Goal: Transaction & Acquisition: Book appointment/travel/reservation

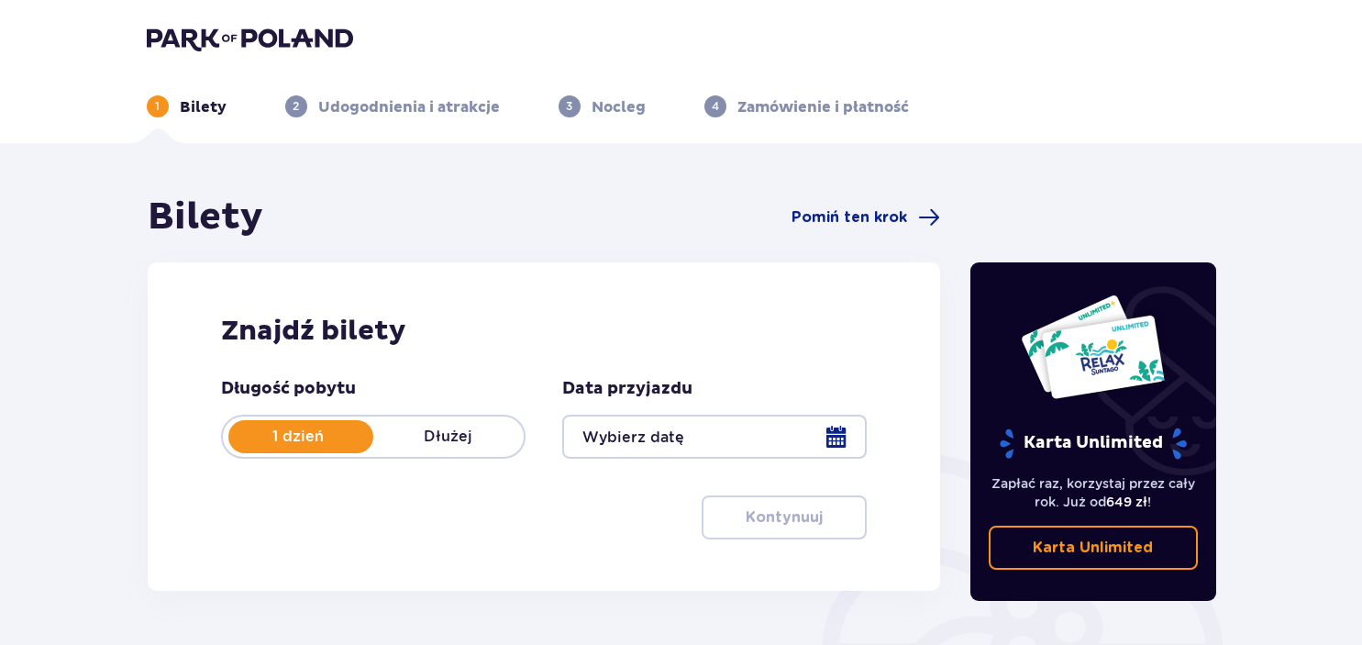
scroll to position [290, 0]
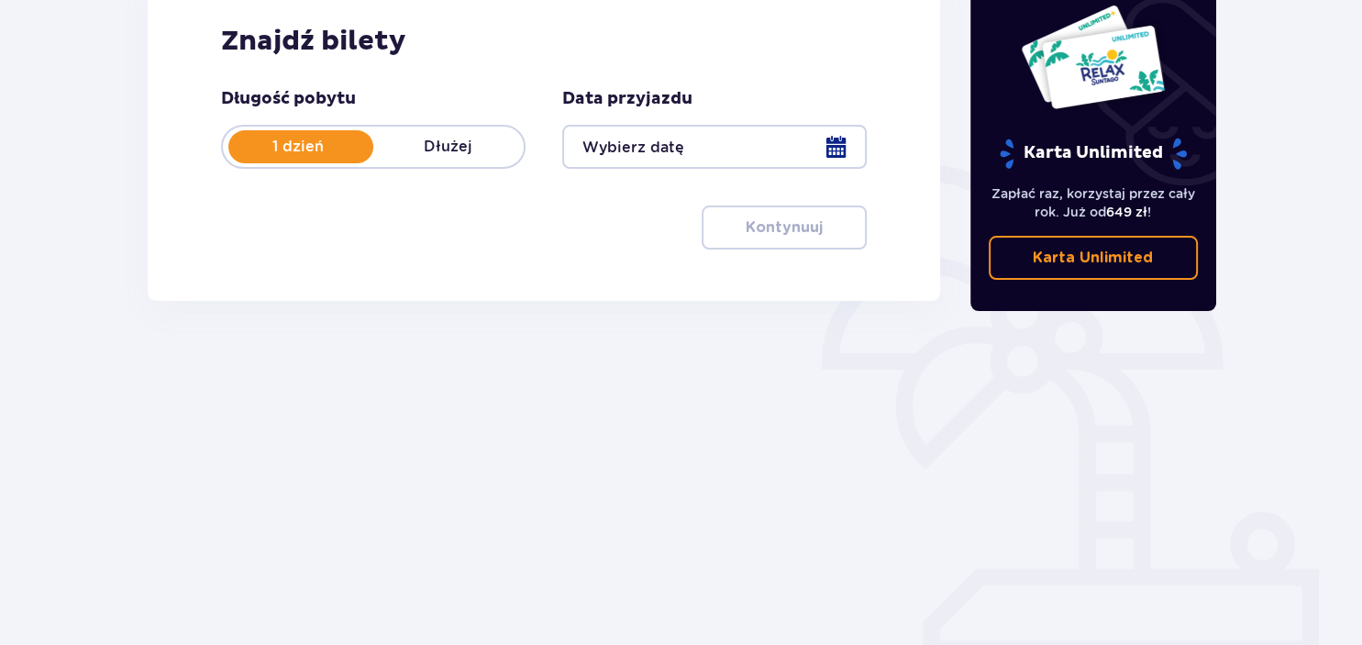
click at [827, 143] on div at bounding box center [714, 147] width 304 height 44
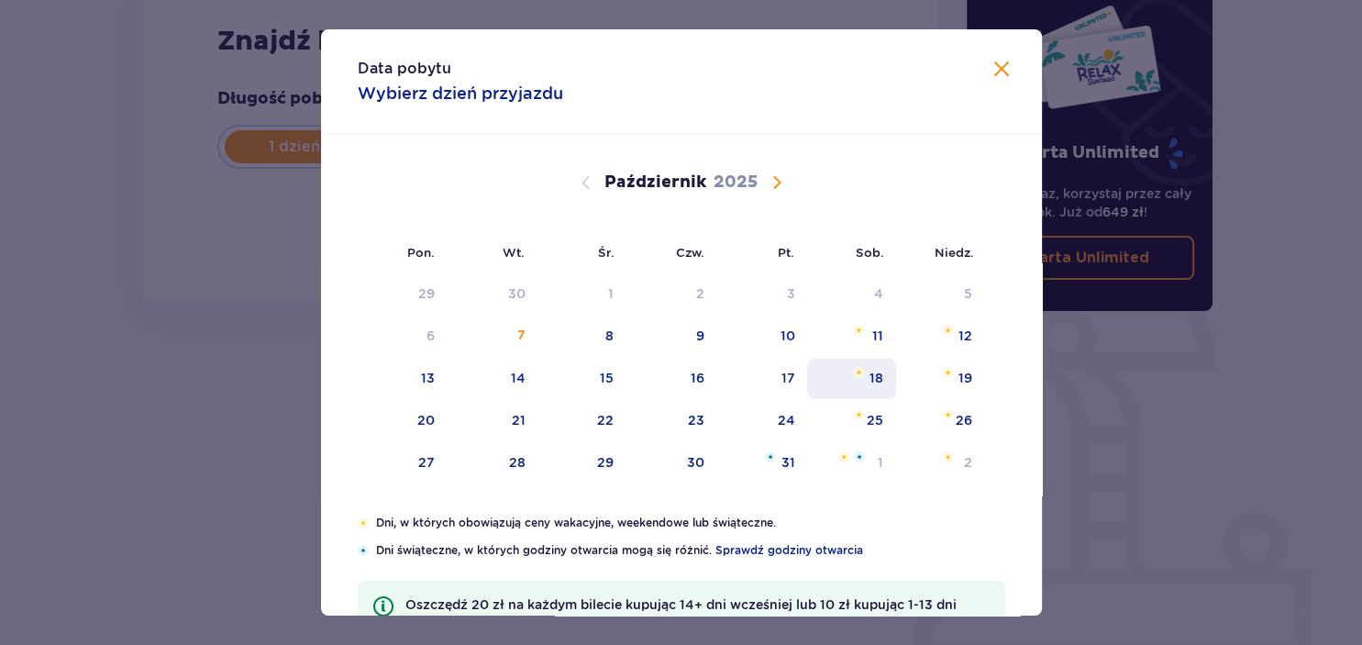
click at [857, 380] on div "18" at bounding box center [851, 378] width 89 height 40
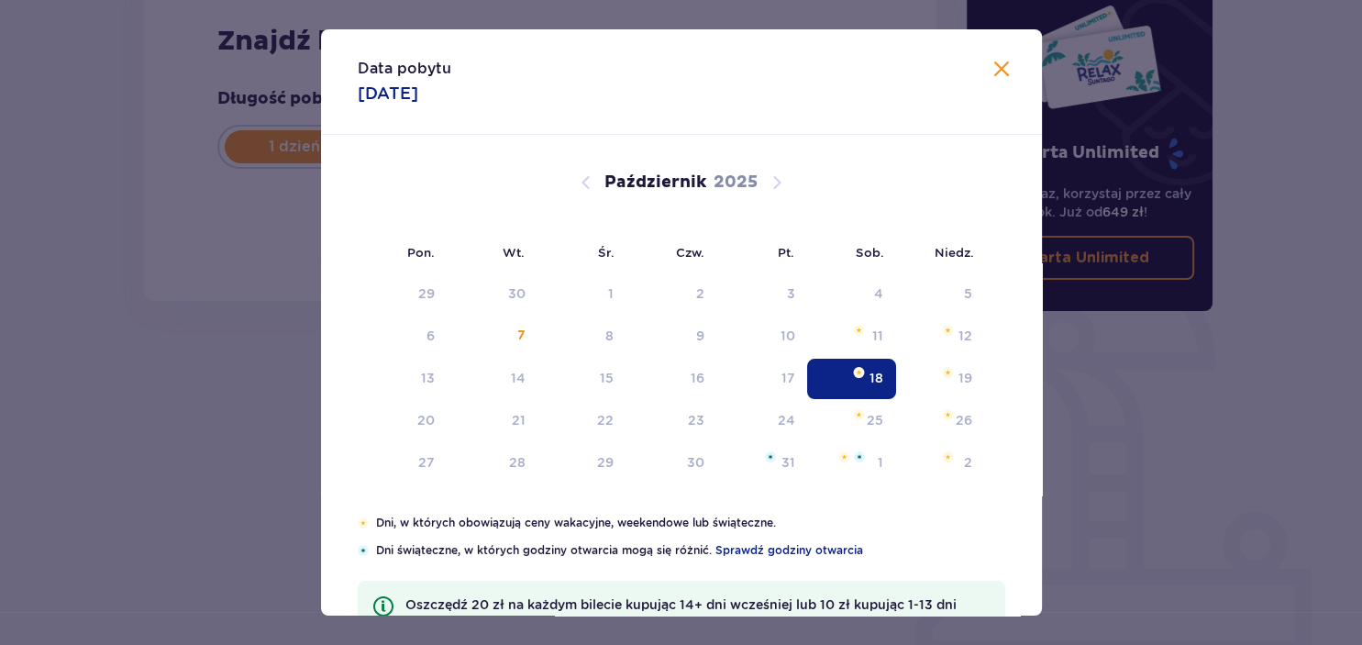
type input "[DATE]"
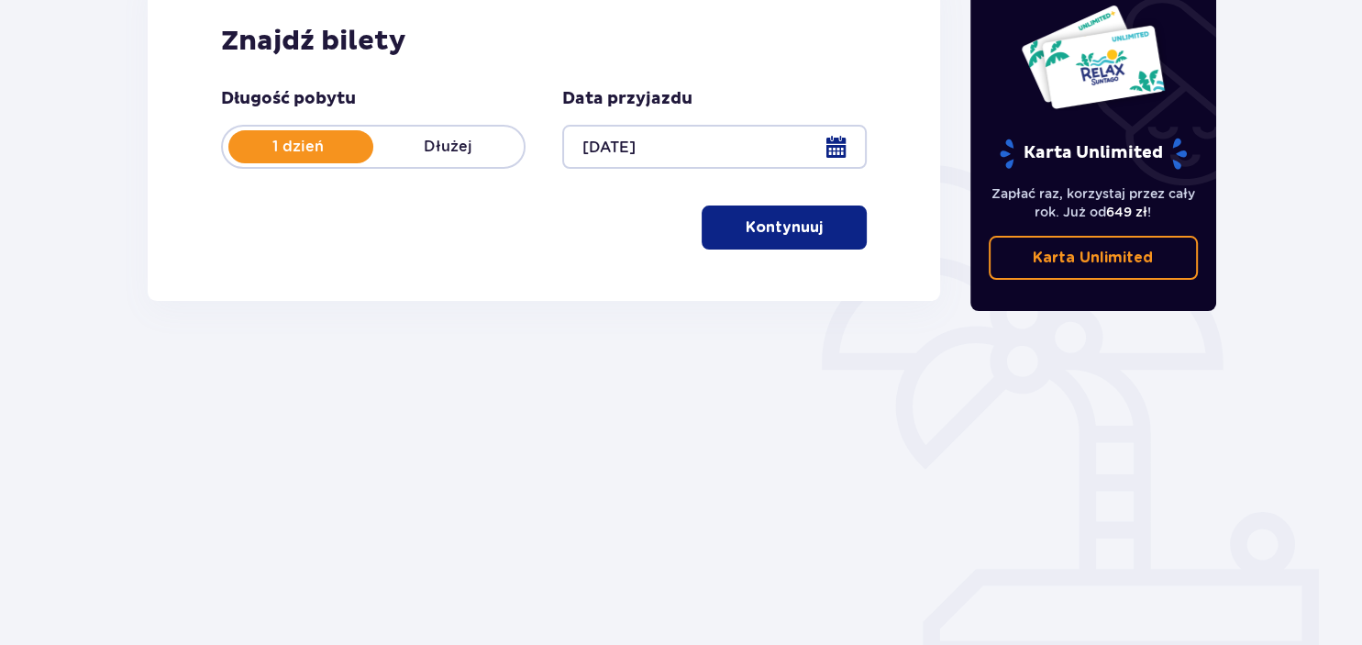
click at [728, 224] on button "Kontynuuj" at bounding box center [783, 227] width 165 height 44
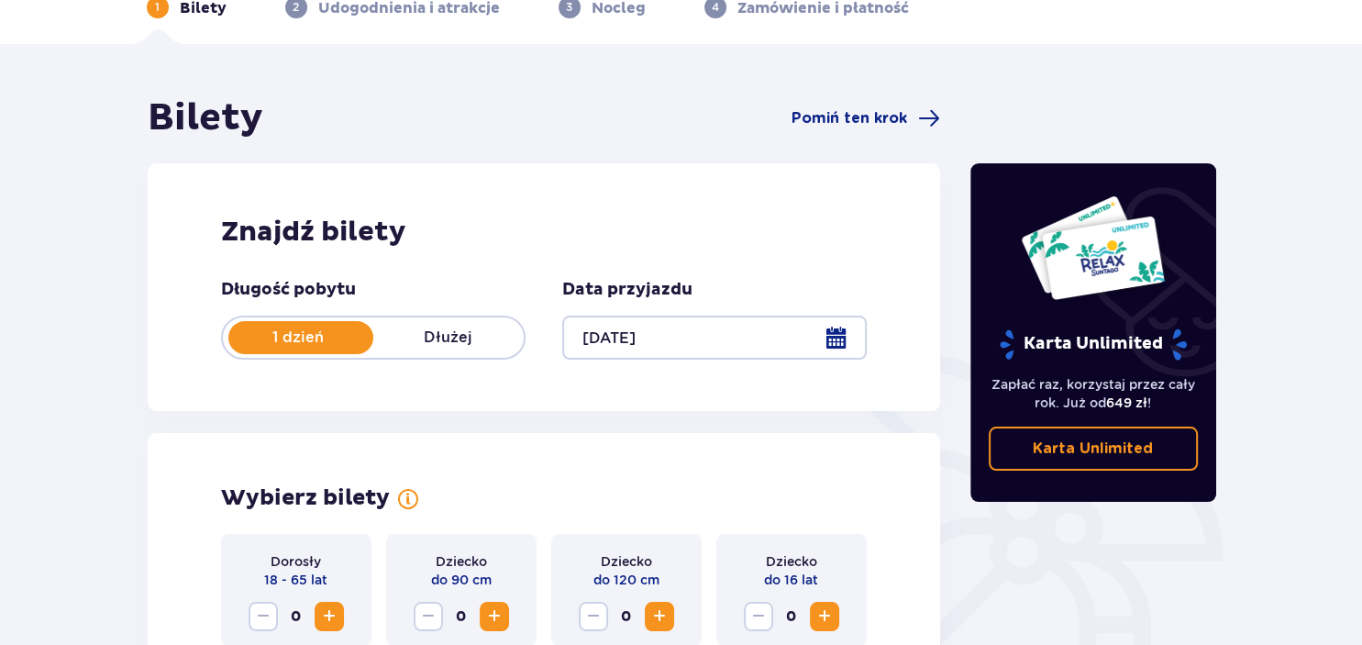
scroll to position [26, 0]
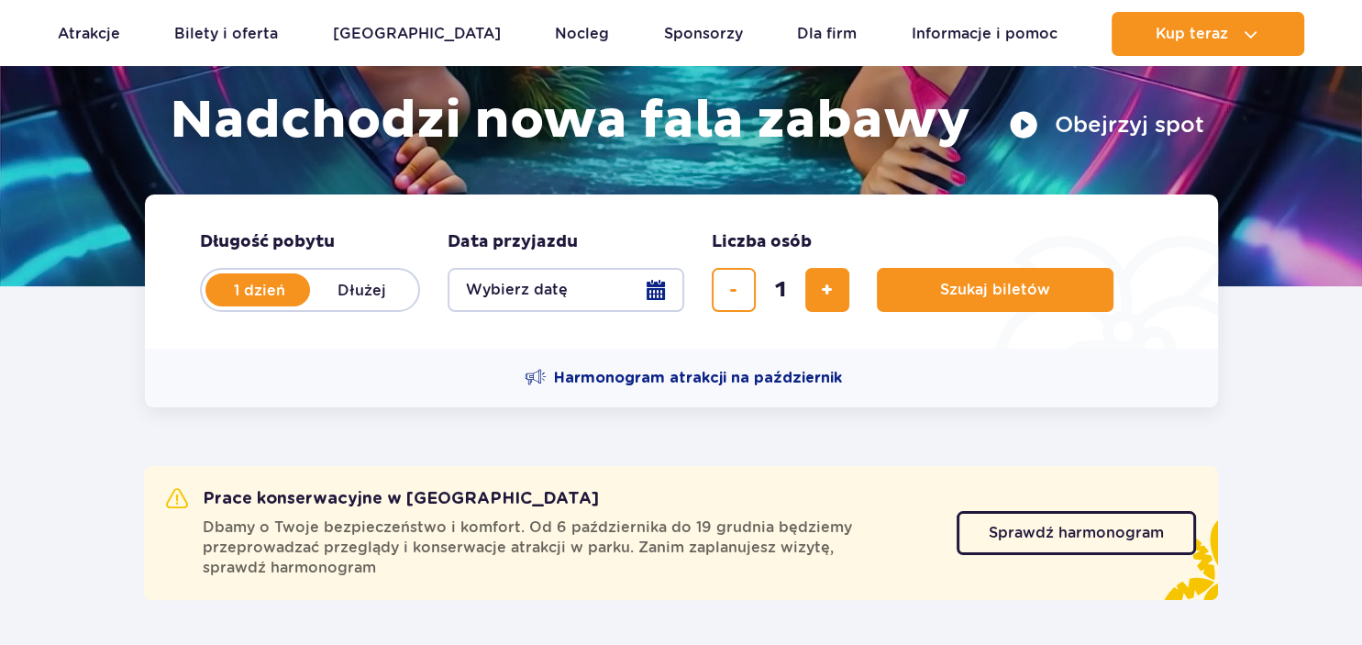
scroll to position [290, 0]
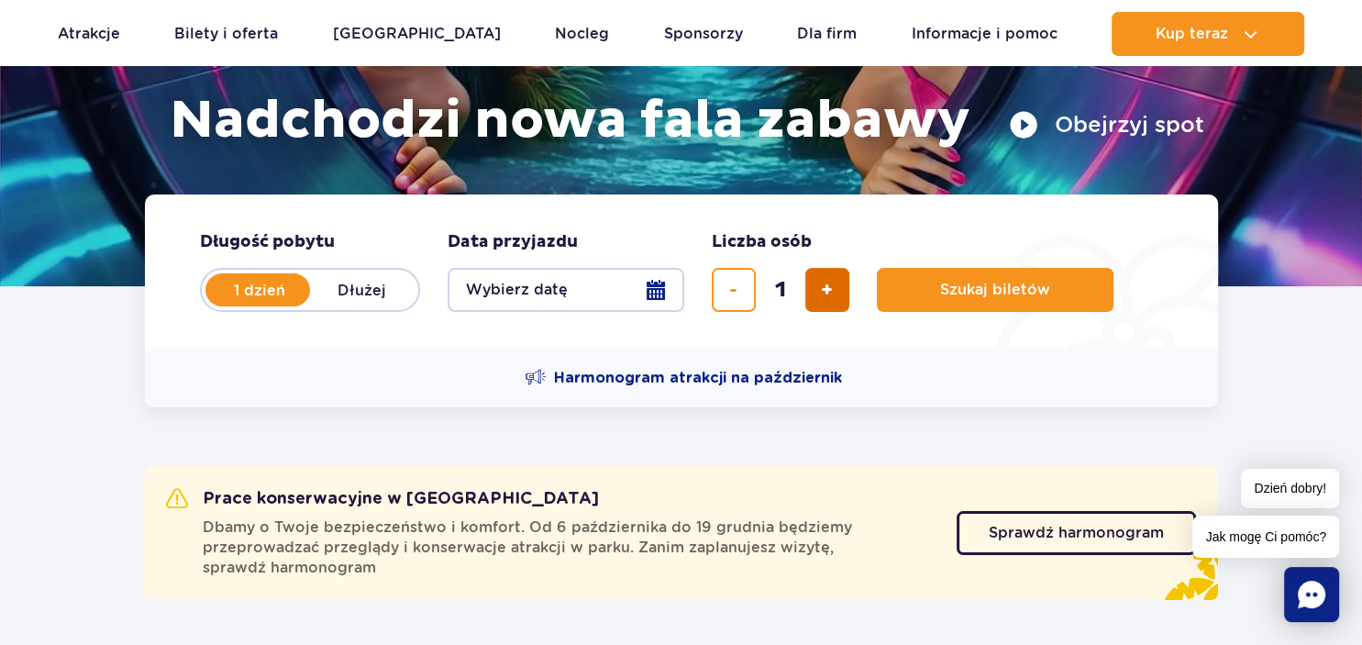
click at [832, 290] on span "dodaj bilet" at bounding box center [827, 290] width 12 height 0
type input "4"
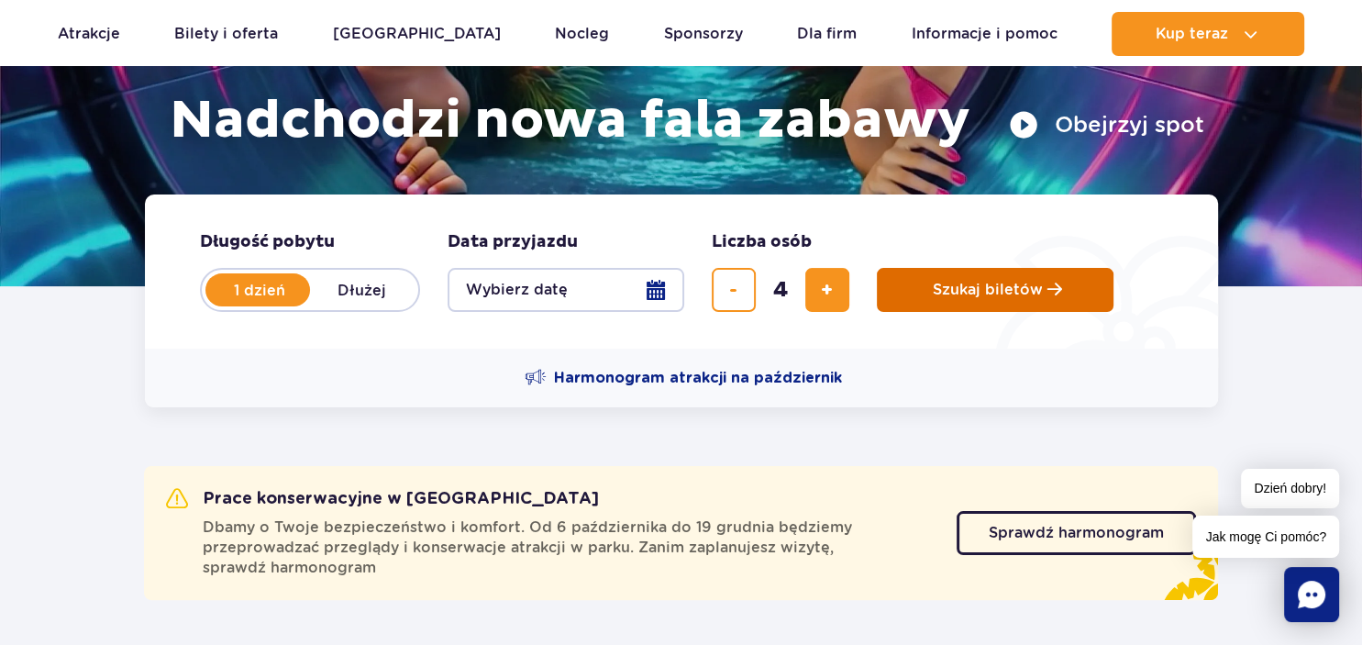
click at [921, 295] on button "Szukaj biletów" at bounding box center [995, 290] width 237 height 44
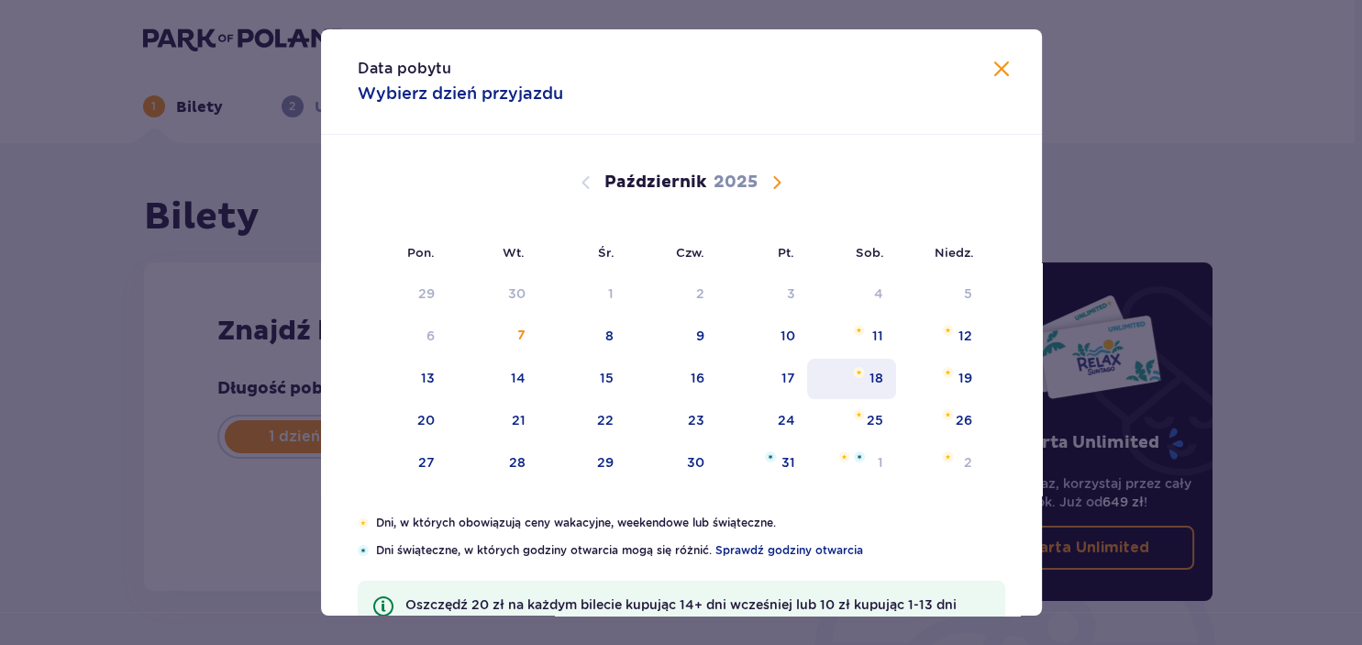
click at [871, 369] on div "18" at bounding box center [876, 378] width 14 height 18
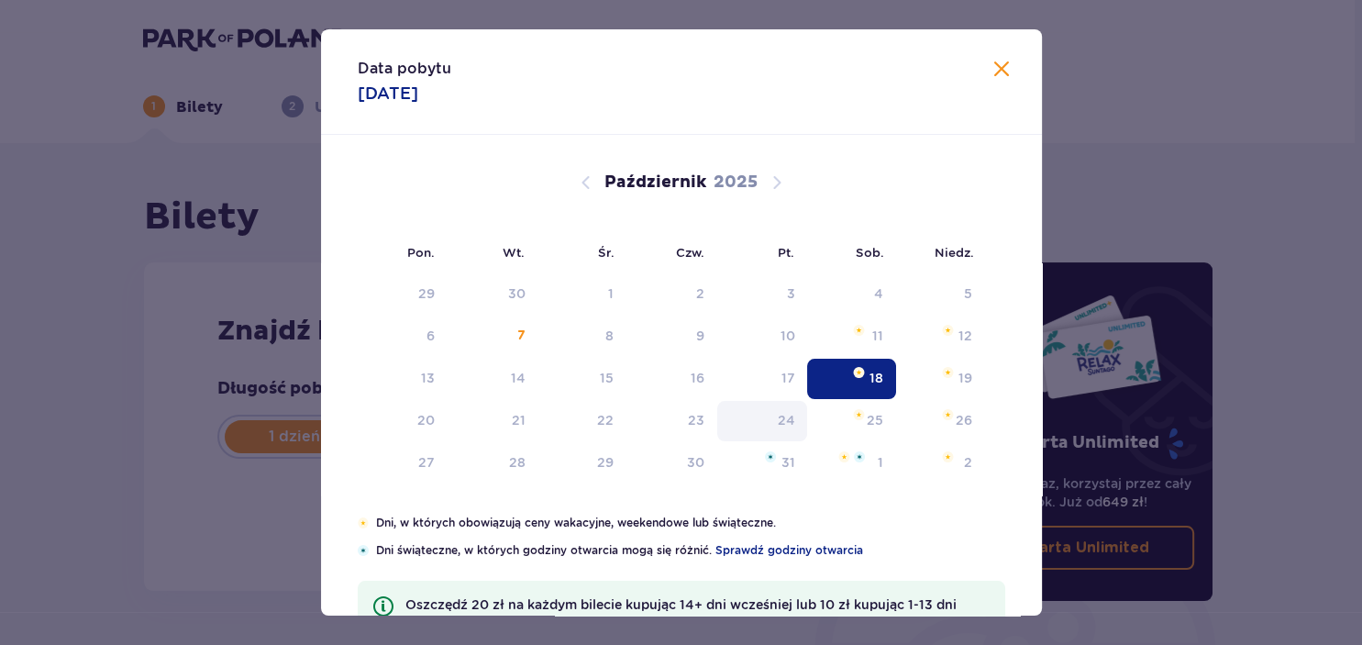
type input "18.10.25"
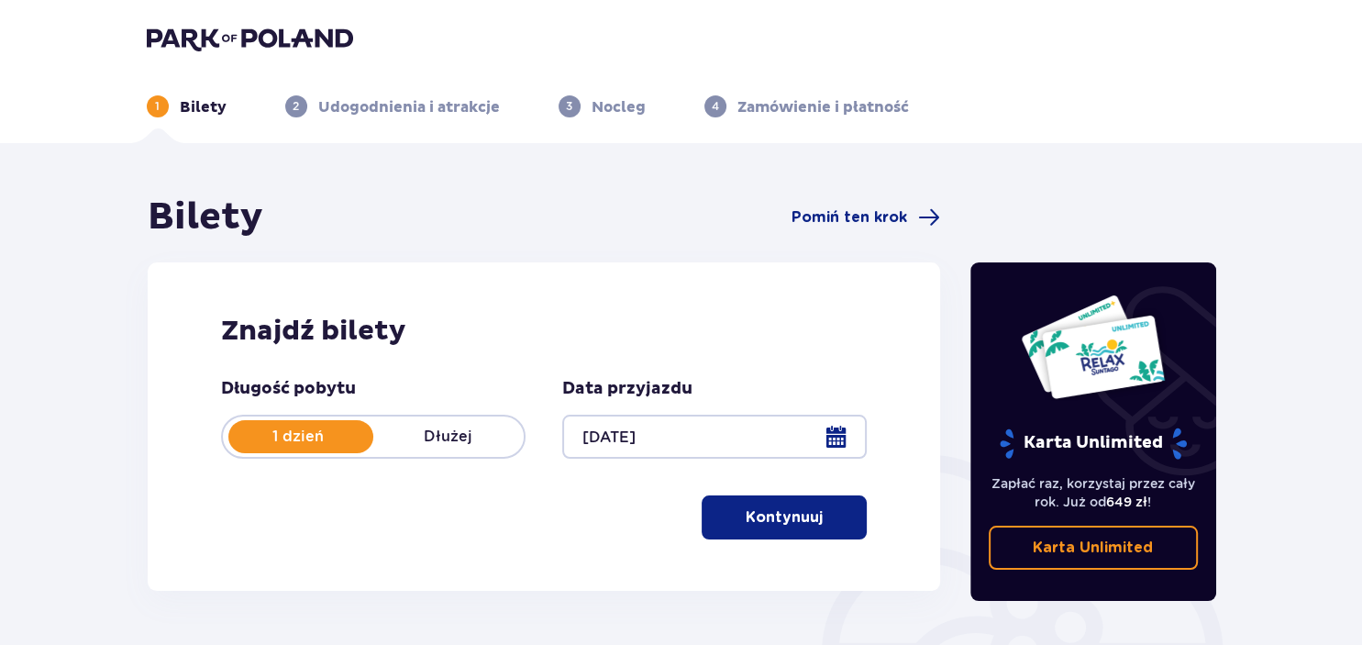
click at [759, 509] on p "Kontynuuj" at bounding box center [783, 517] width 77 height 20
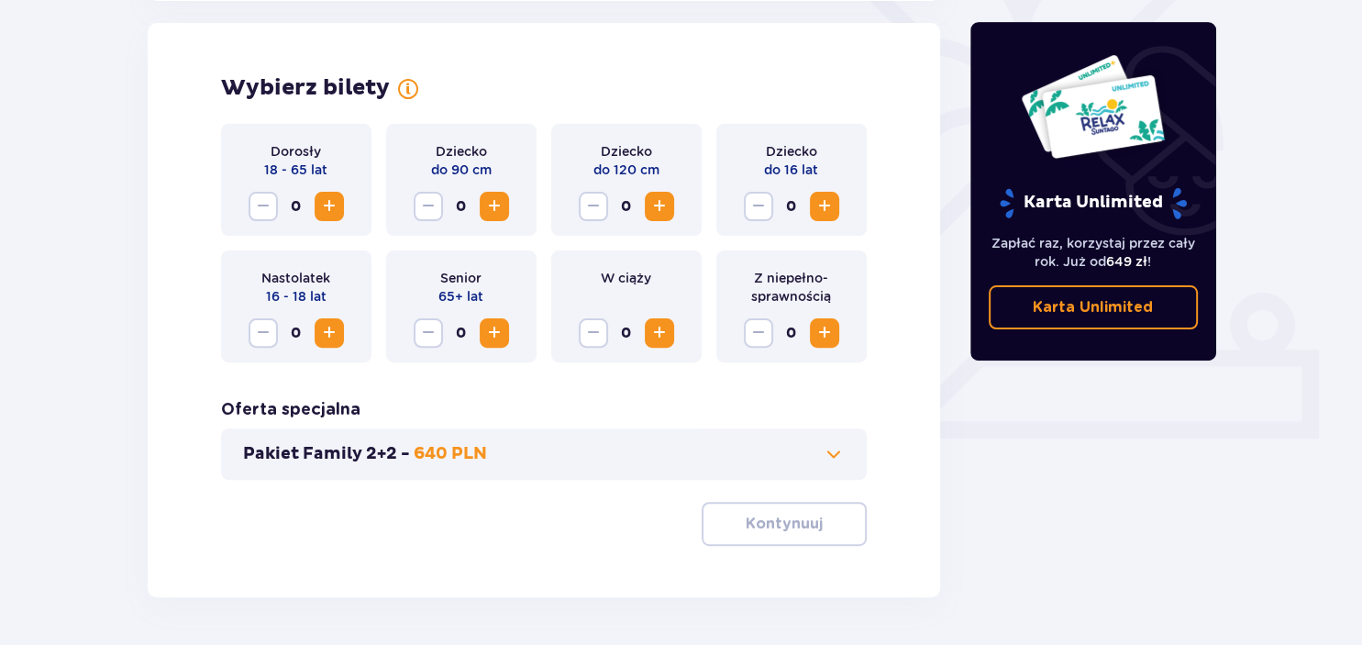
scroll to position [510, 0]
click at [823, 329] on span "Zwiększ" at bounding box center [824, 332] width 22 height 22
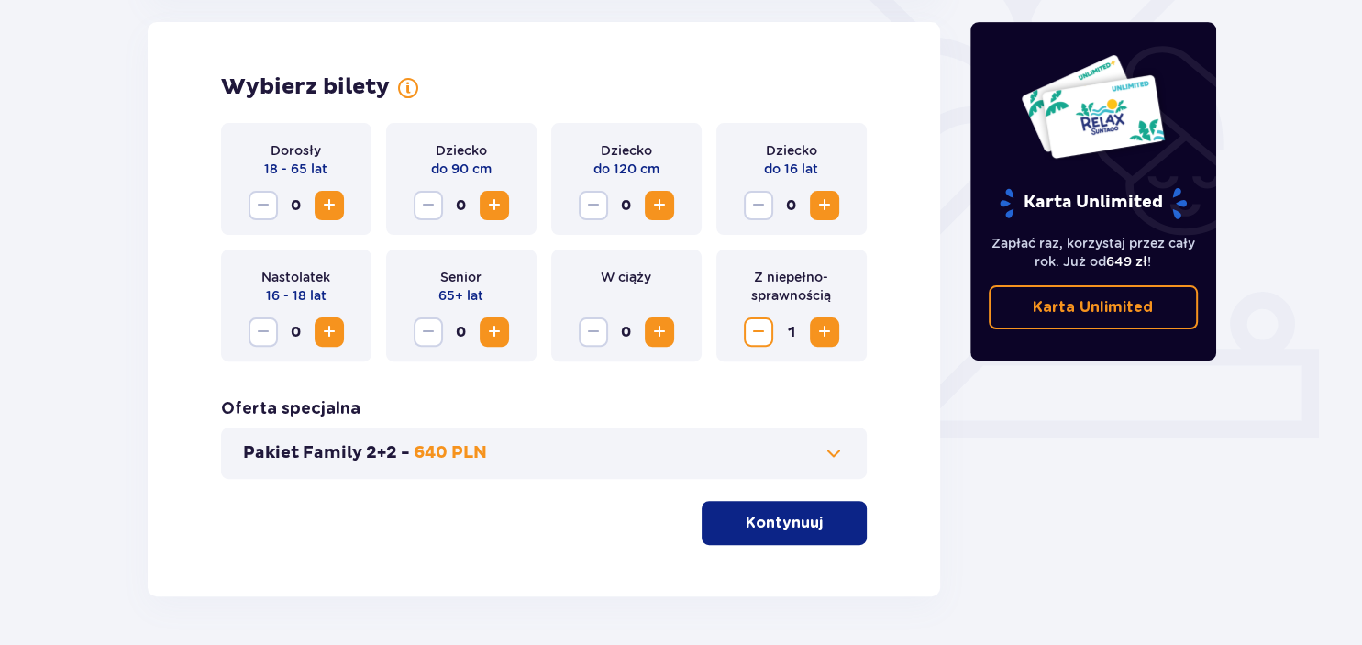
click at [323, 201] on span "Zwiększ" at bounding box center [329, 205] width 22 height 22
click at [258, 215] on span "Zmniejsz" at bounding box center [263, 205] width 22 height 22
click at [499, 334] on span "Zwiększ" at bounding box center [494, 332] width 22 height 22
click at [763, 517] on p "Kontynuuj" at bounding box center [783, 523] width 77 height 20
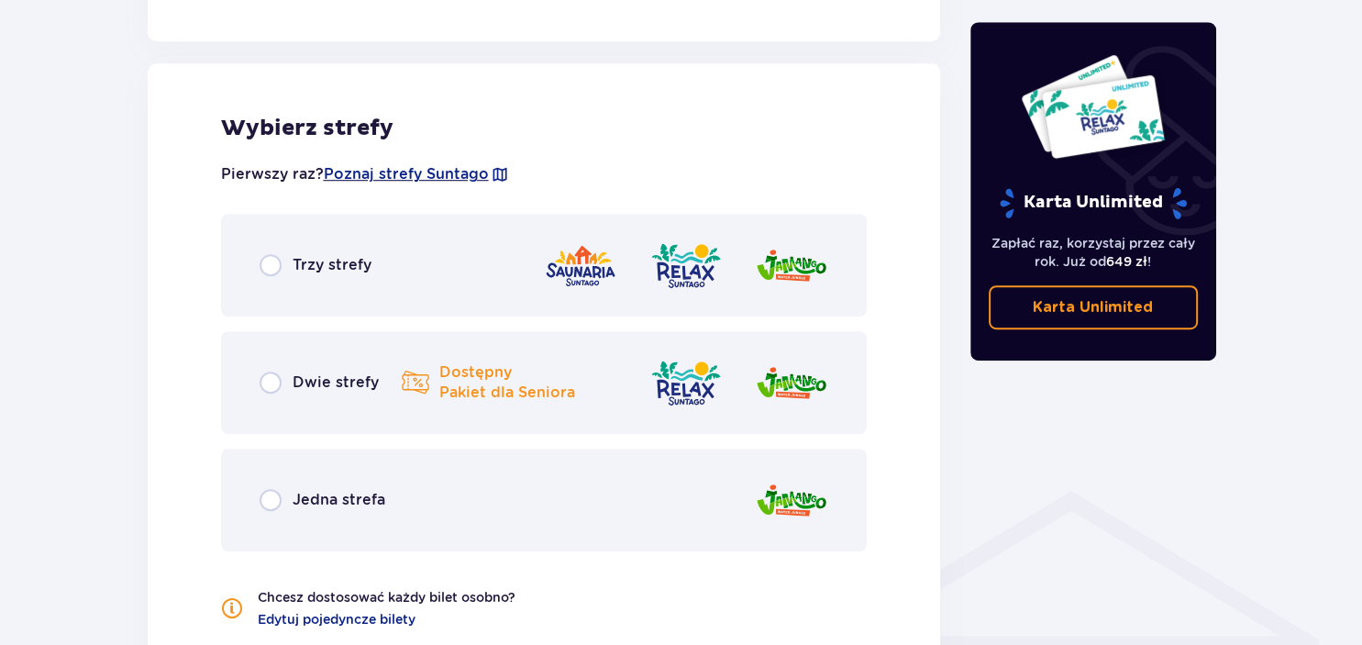
scroll to position [1018, 0]
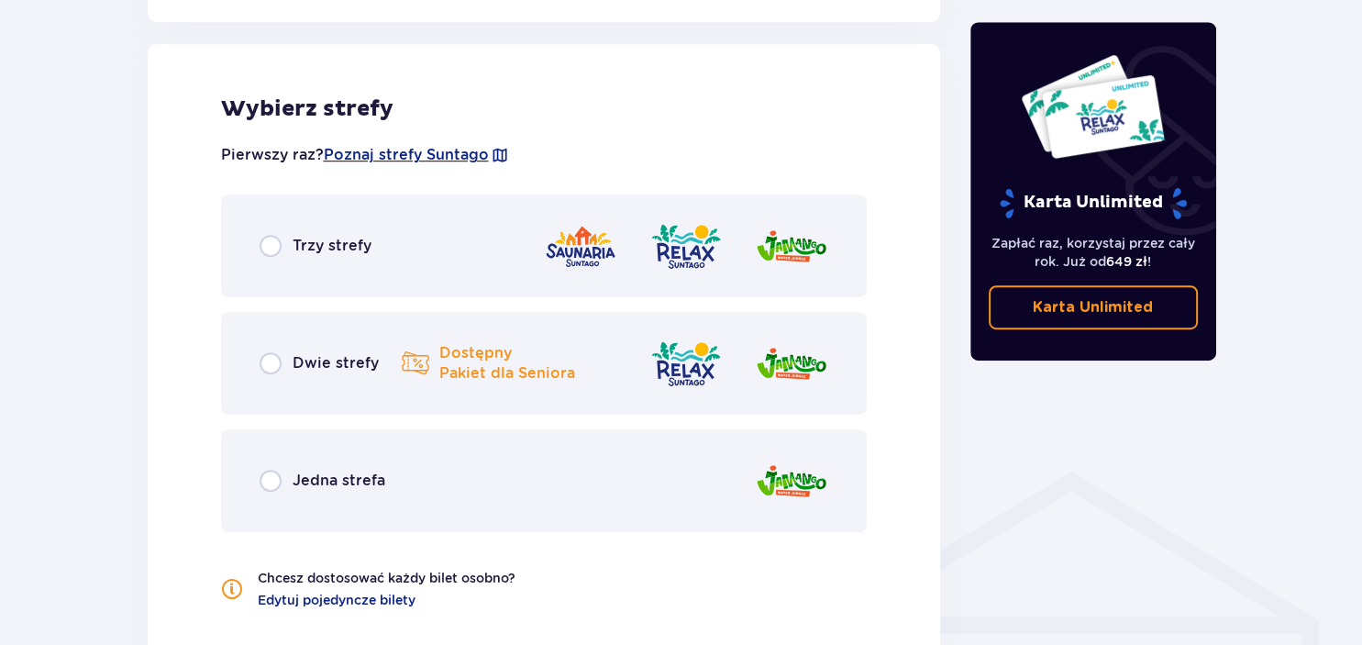
click at [266, 248] on input "radio" at bounding box center [270, 246] width 22 height 22
radio input "true"
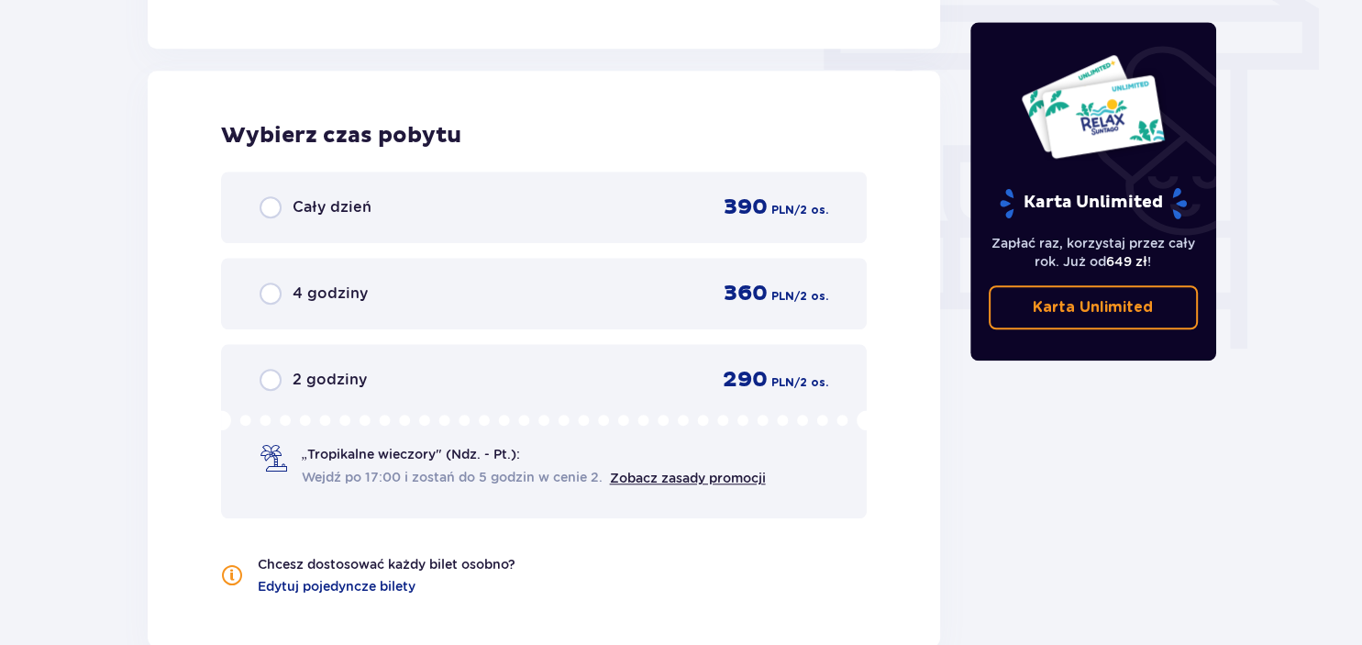
scroll to position [1656, 0]
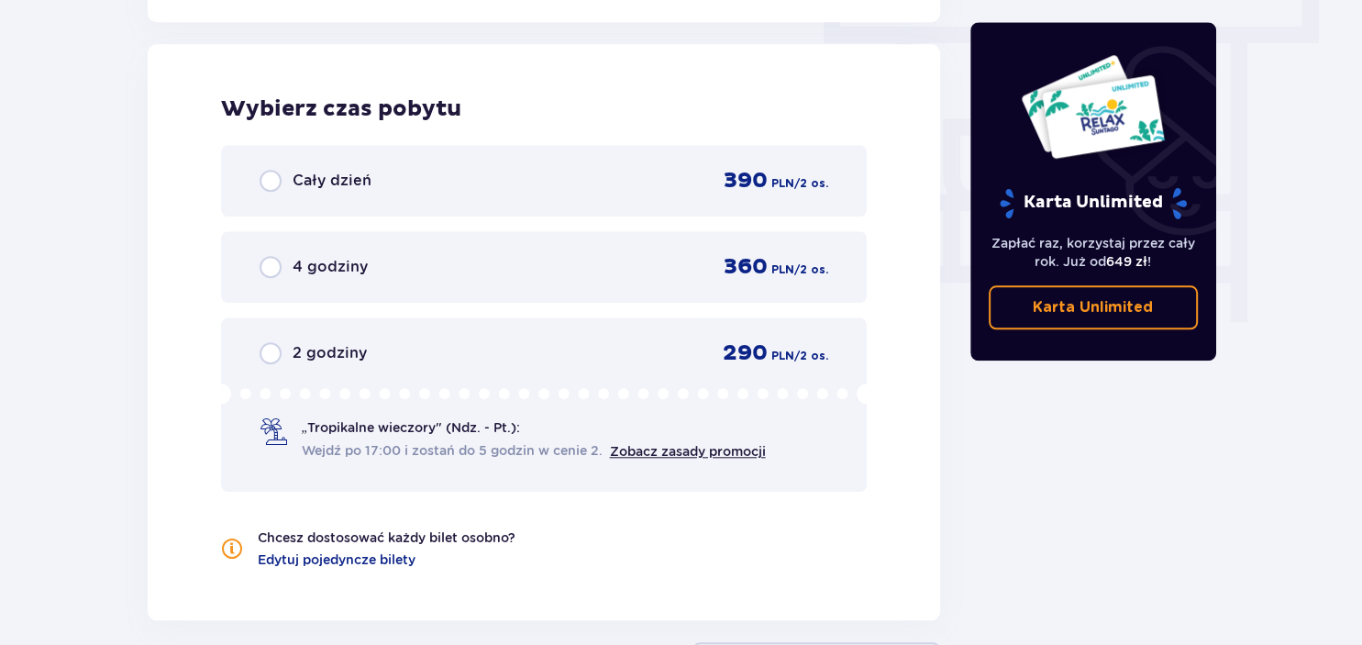
click at [274, 179] on input "radio" at bounding box center [270, 181] width 22 height 22
radio input "true"
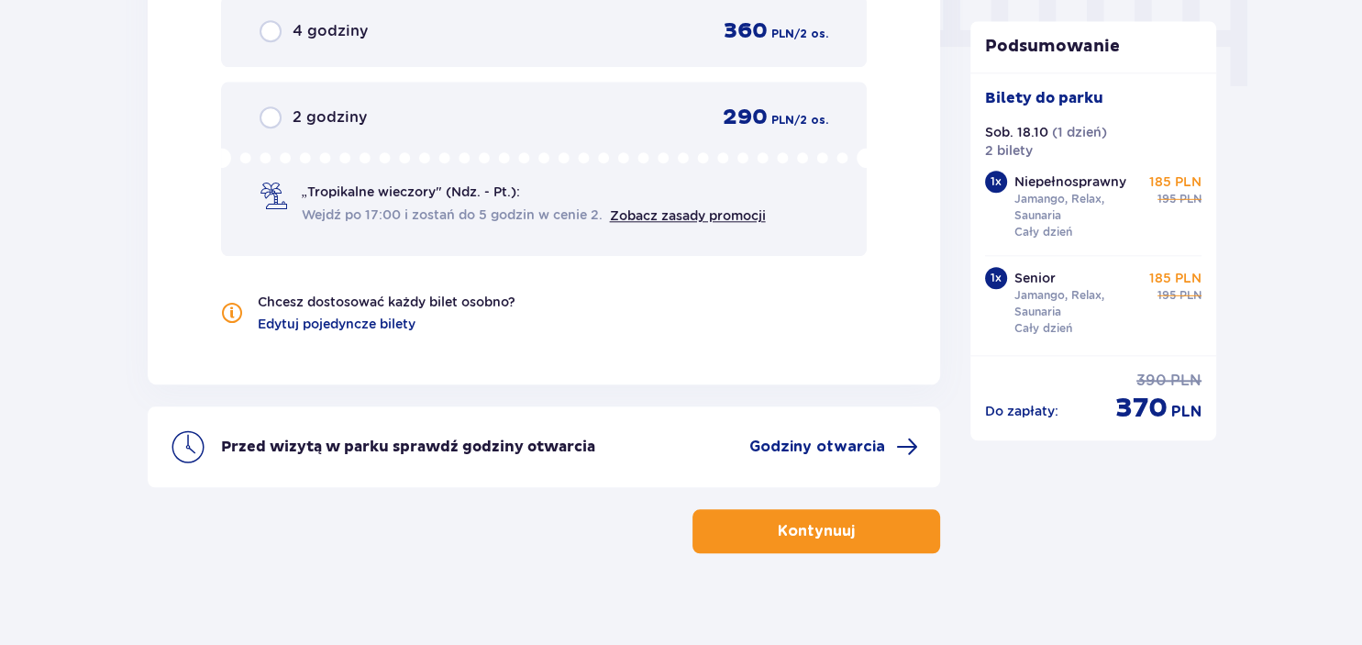
scroll to position [1907, 0]
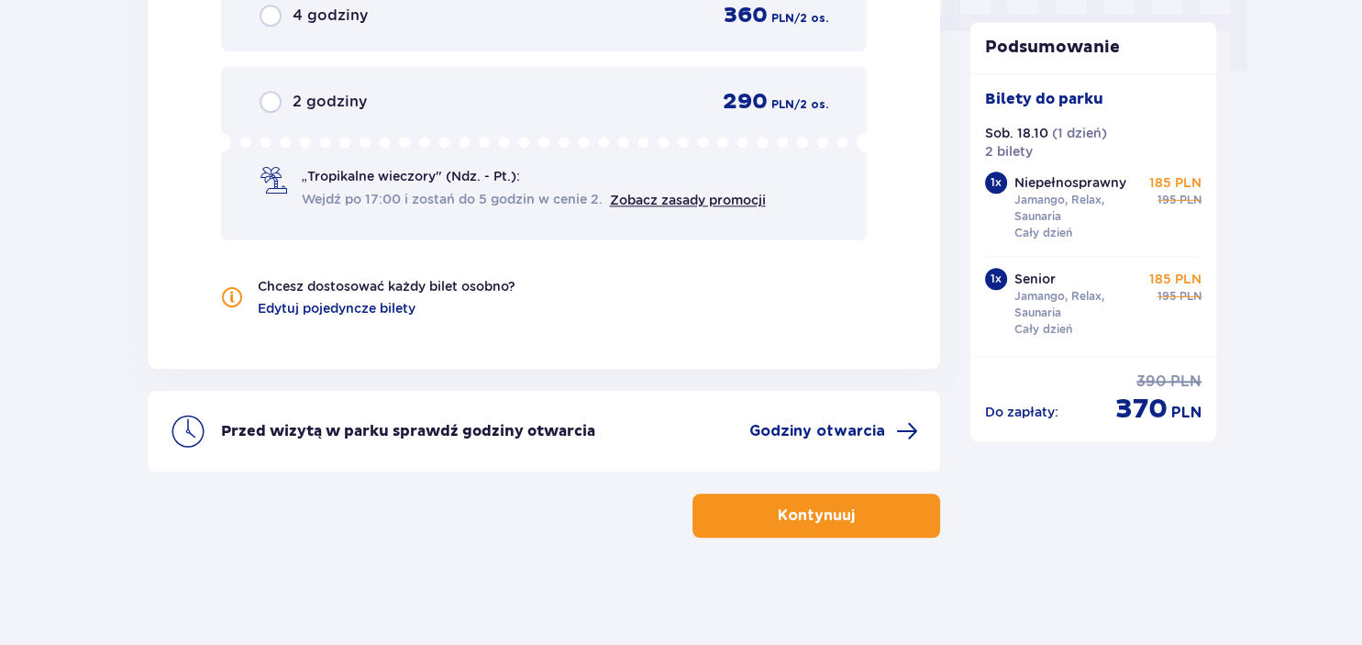
click at [758, 502] on button "Kontynuuj" at bounding box center [816, 515] width 248 height 44
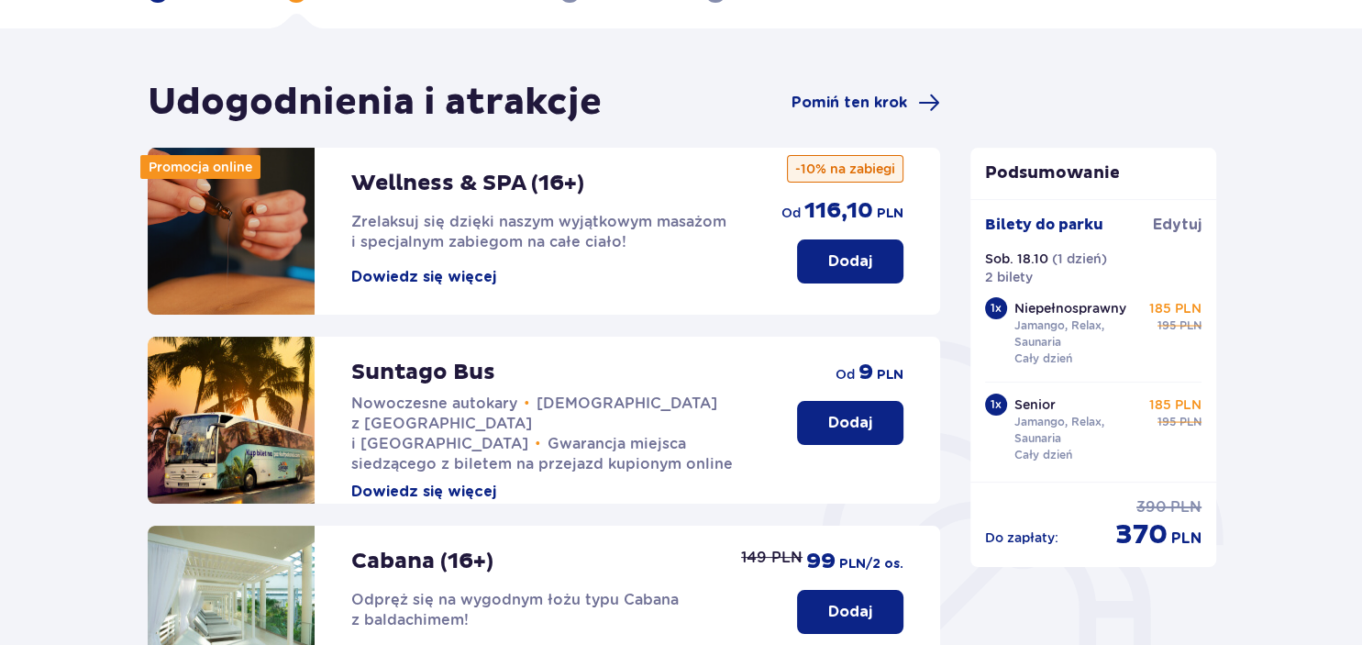
scroll to position [114, 0]
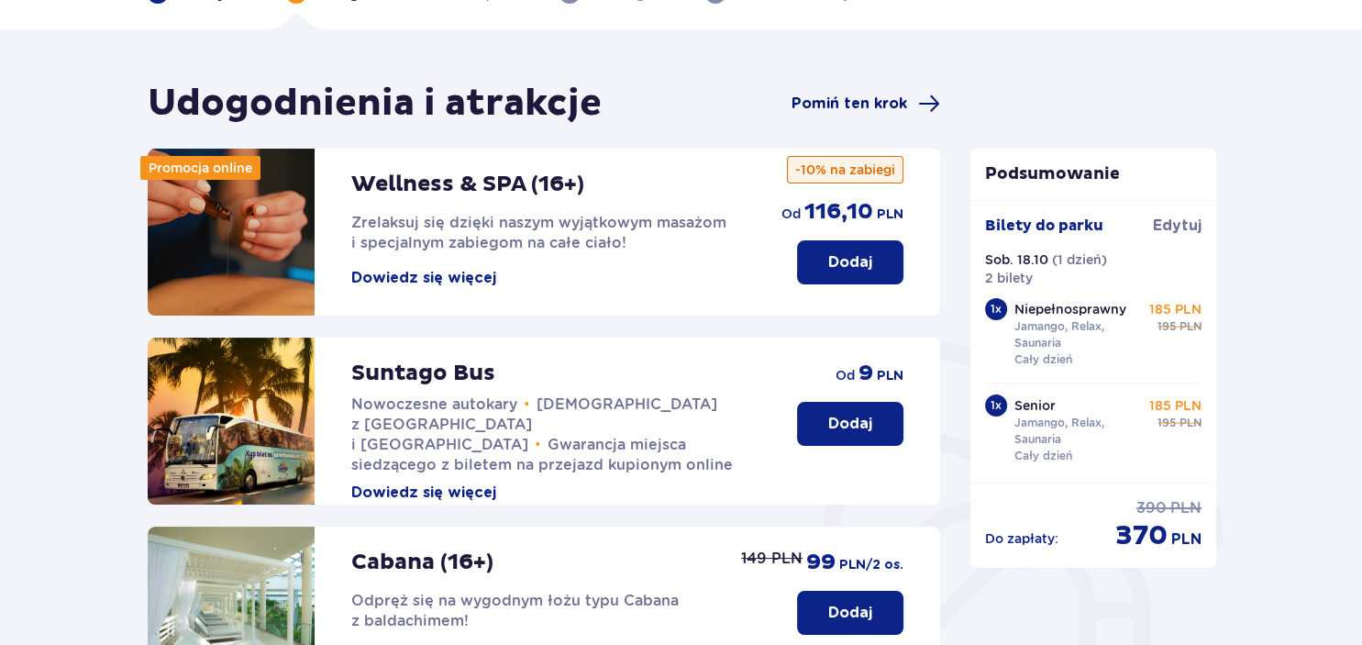
click at [855, 97] on span "Pomiń ten krok" at bounding box center [849, 104] width 116 height 20
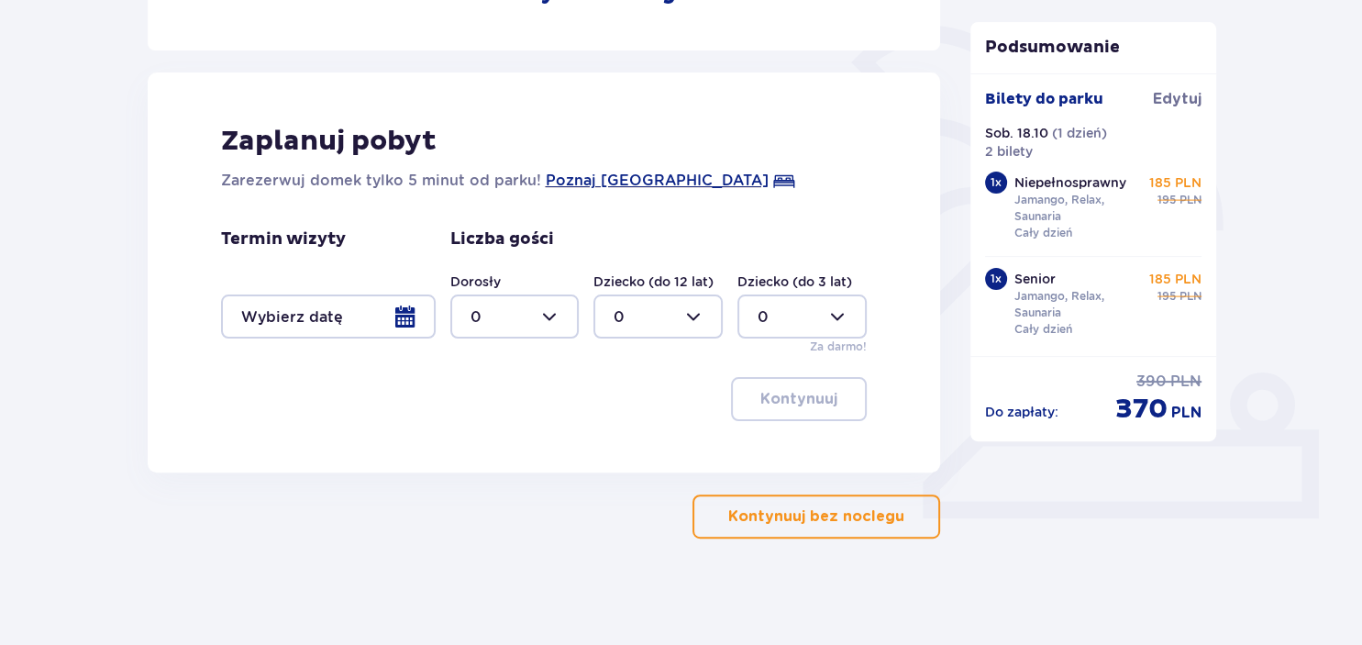
scroll to position [432, 0]
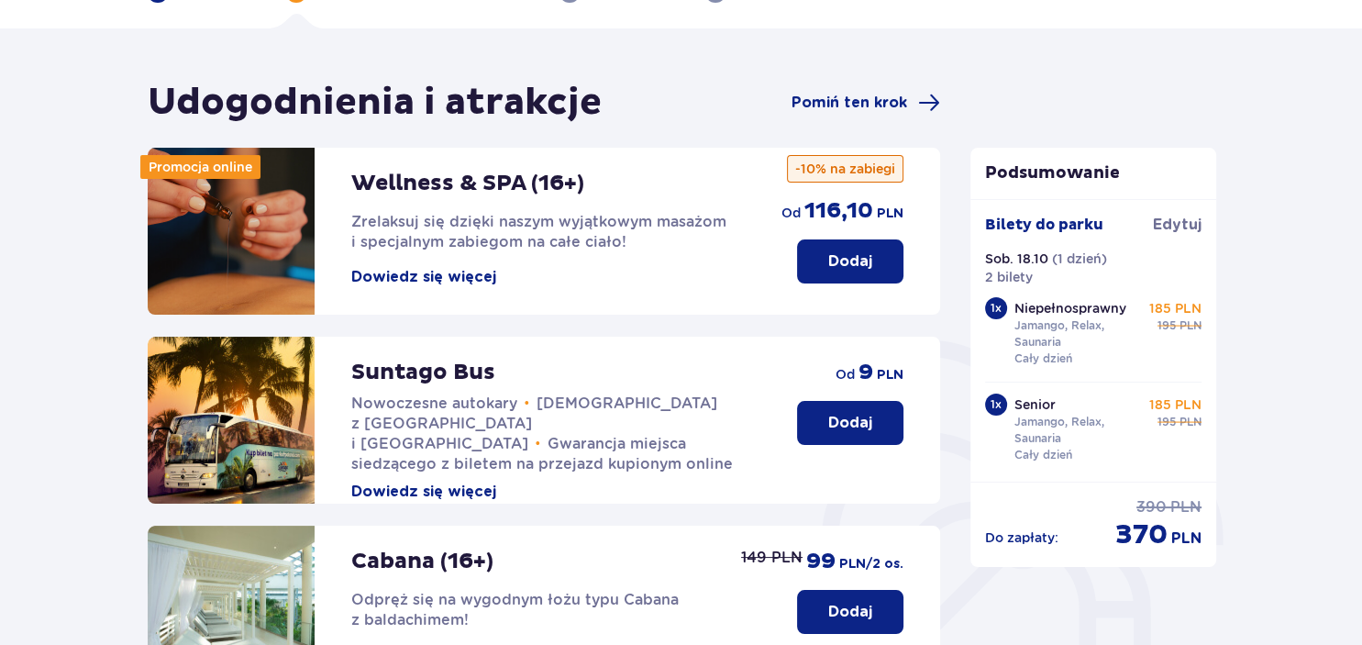
scroll to position [114, 0]
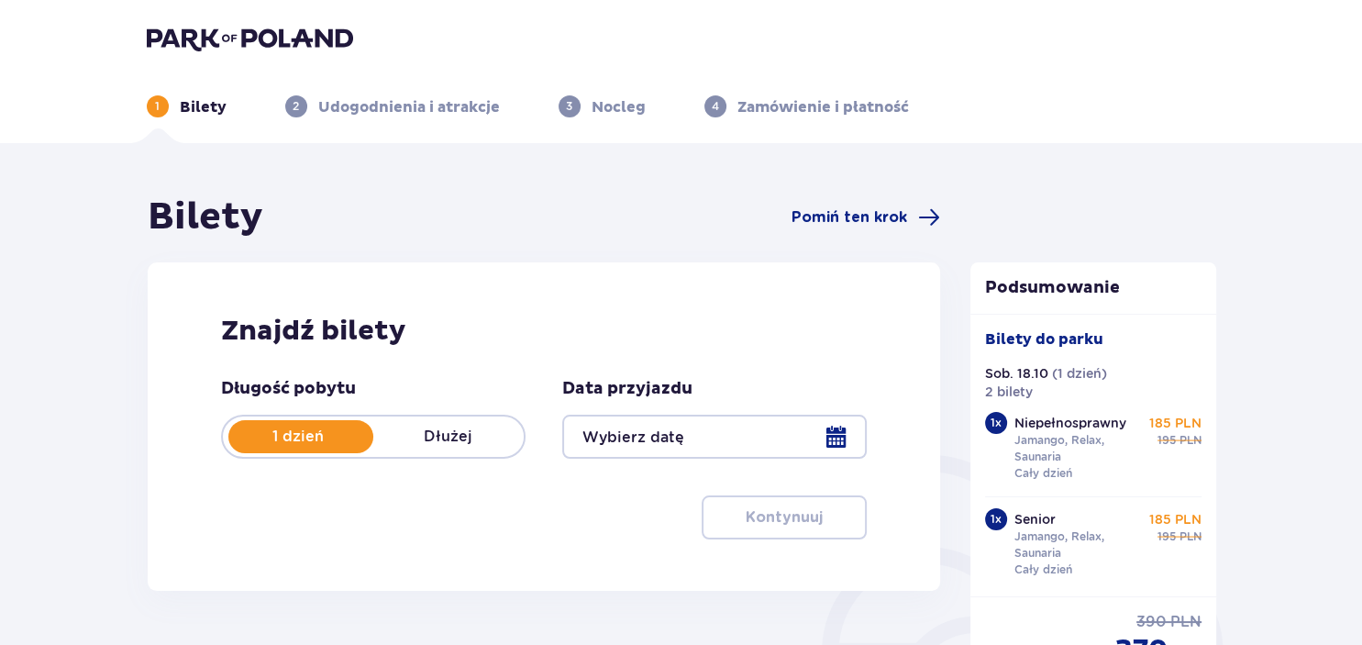
type input "18.10.25"
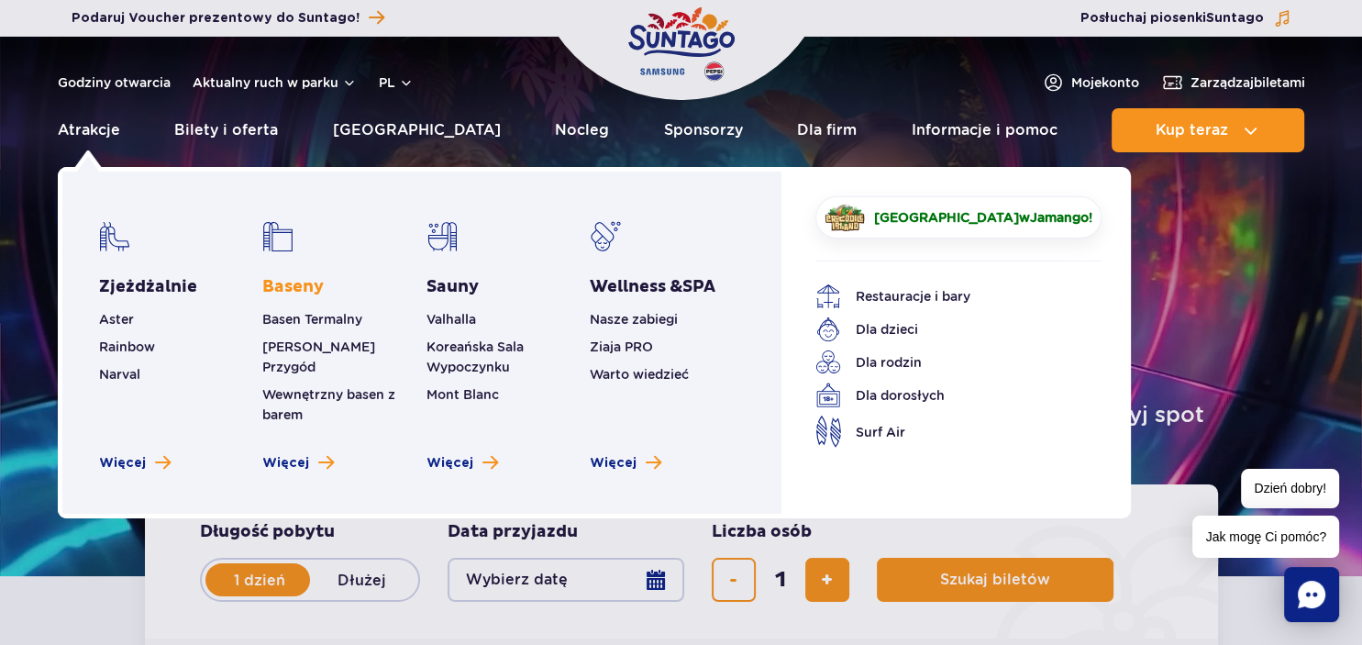
click at [281, 284] on link "Baseny" at bounding box center [292, 287] width 61 height 22
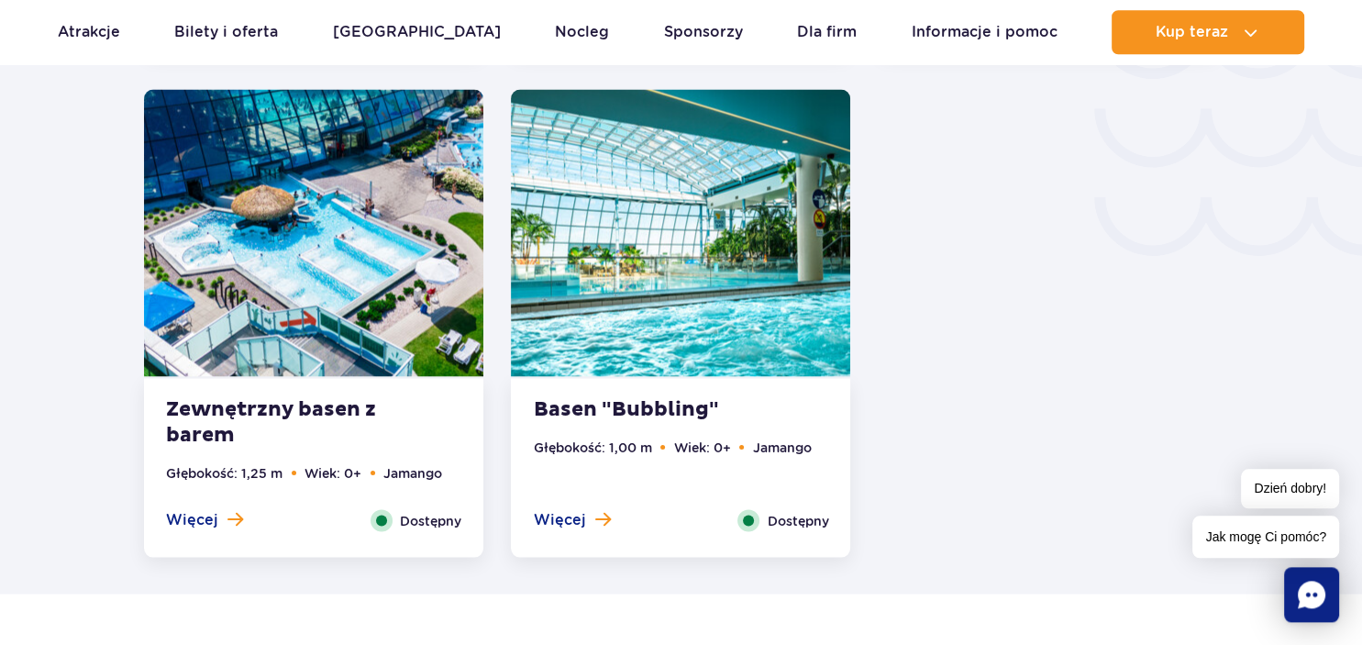
scroll to position [3485, 0]
